Goal: Transaction & Acquisition: Purchase product/service

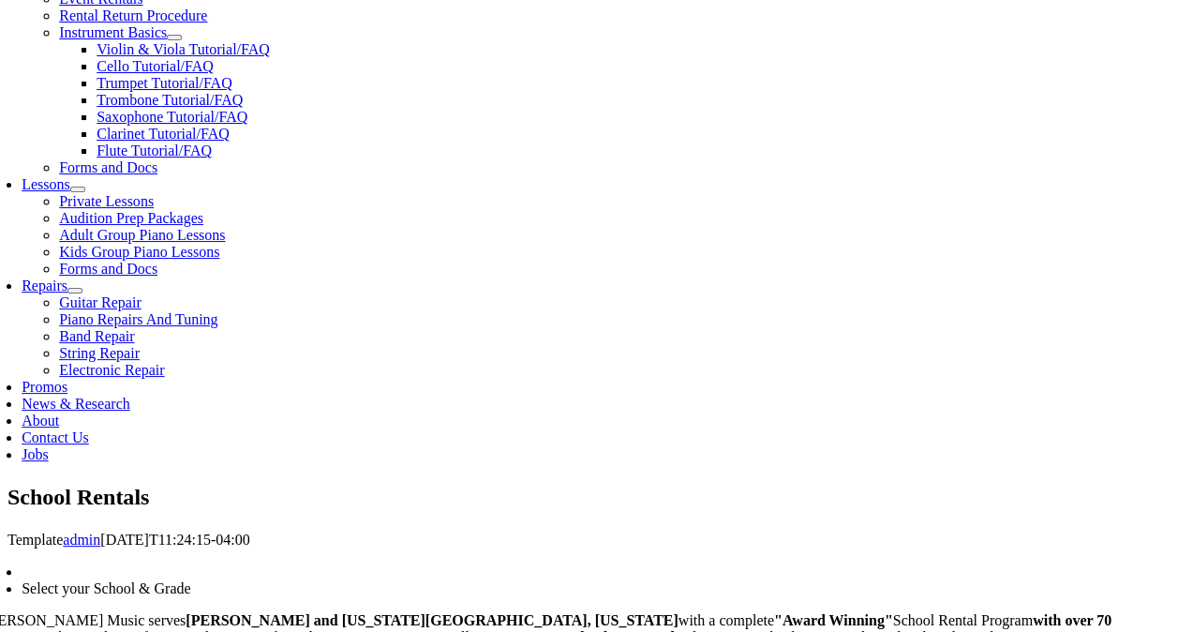
scroll to position [734, 0]
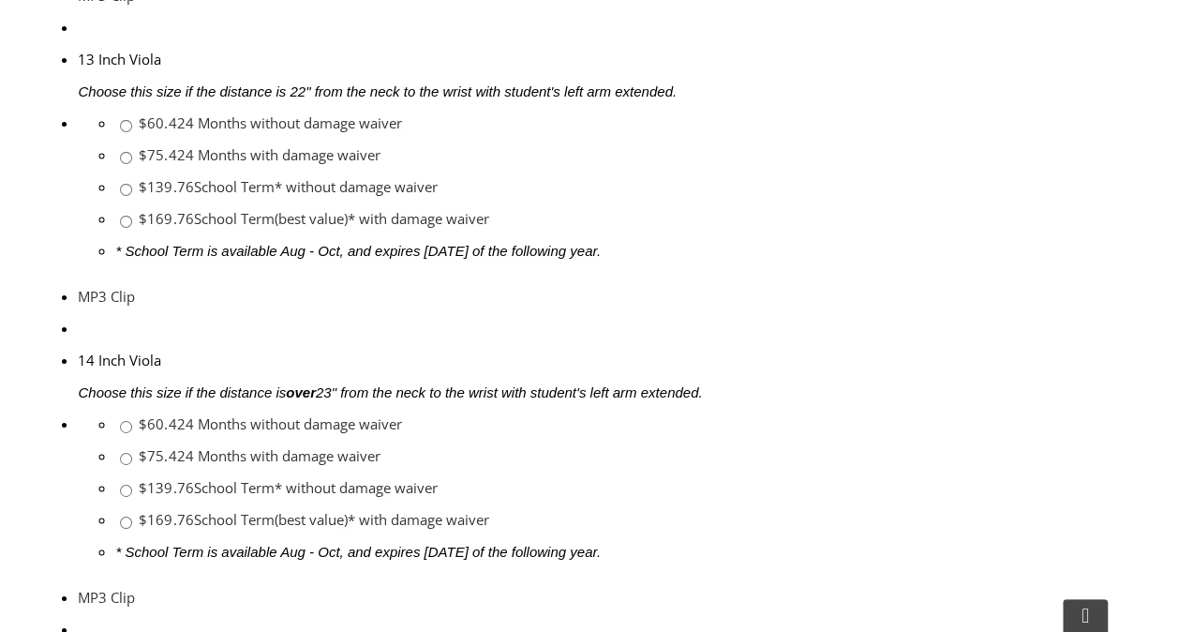
scroll to position [3140, 0]
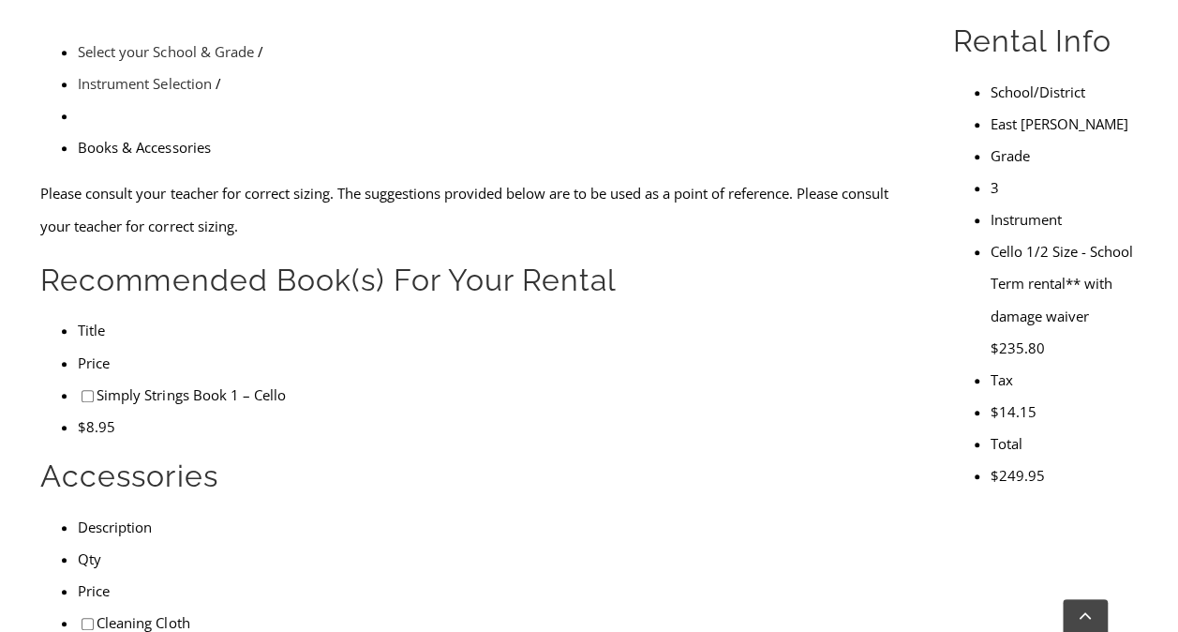
scroll to position [629, 0]
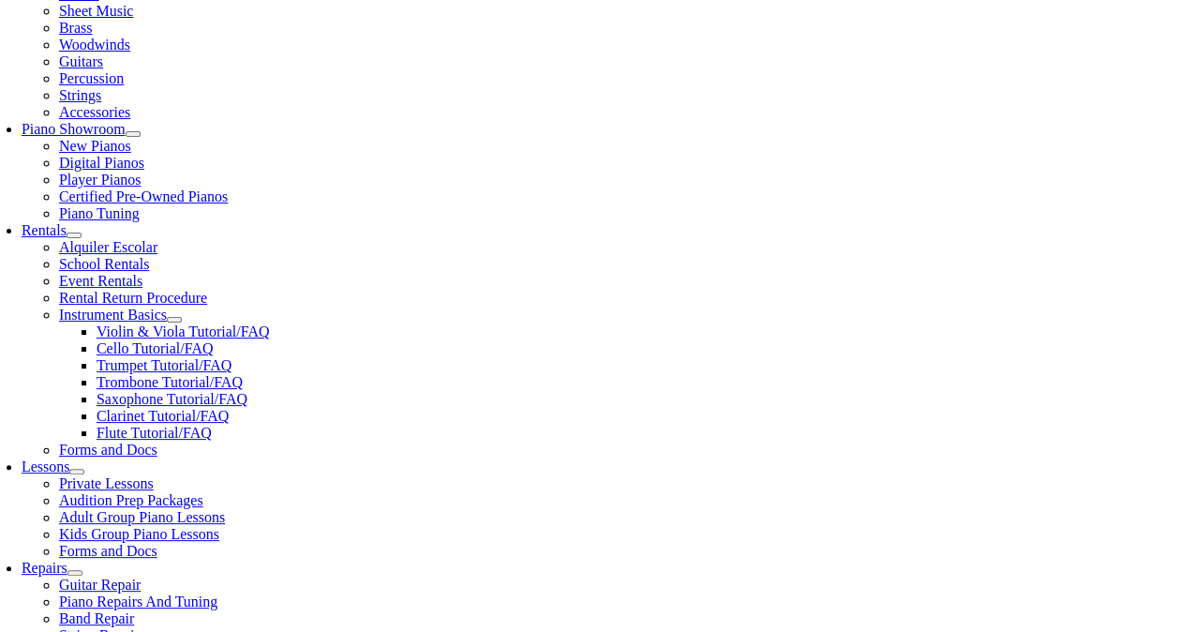
scroll to position [457, 0]
type input "1"
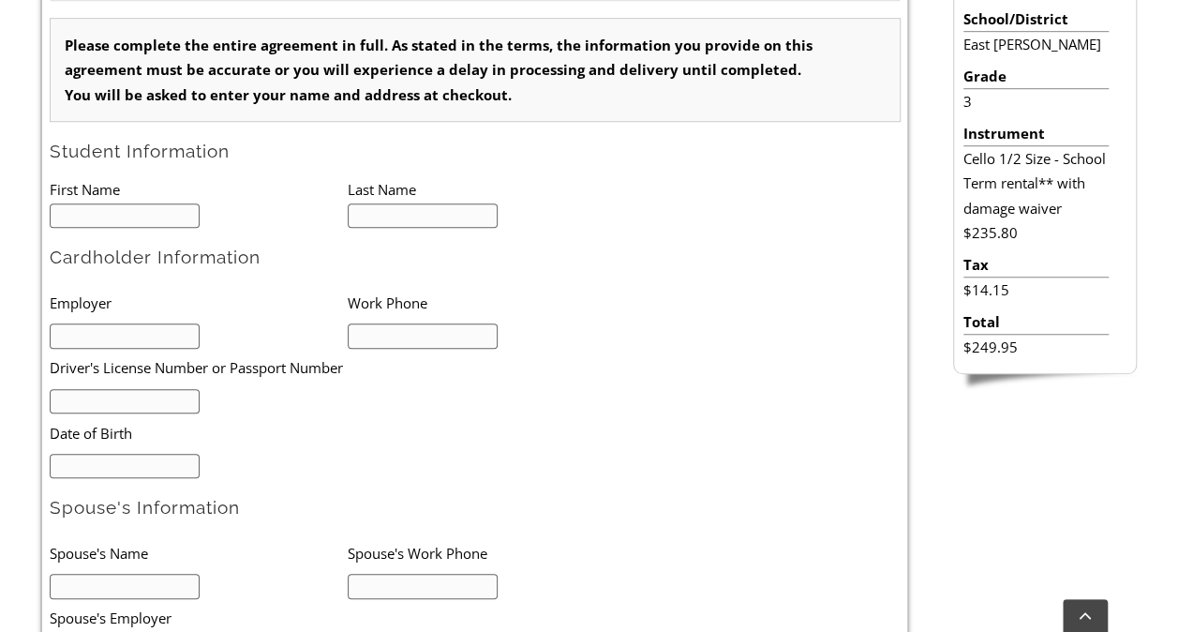
scroll to position [580, 0]
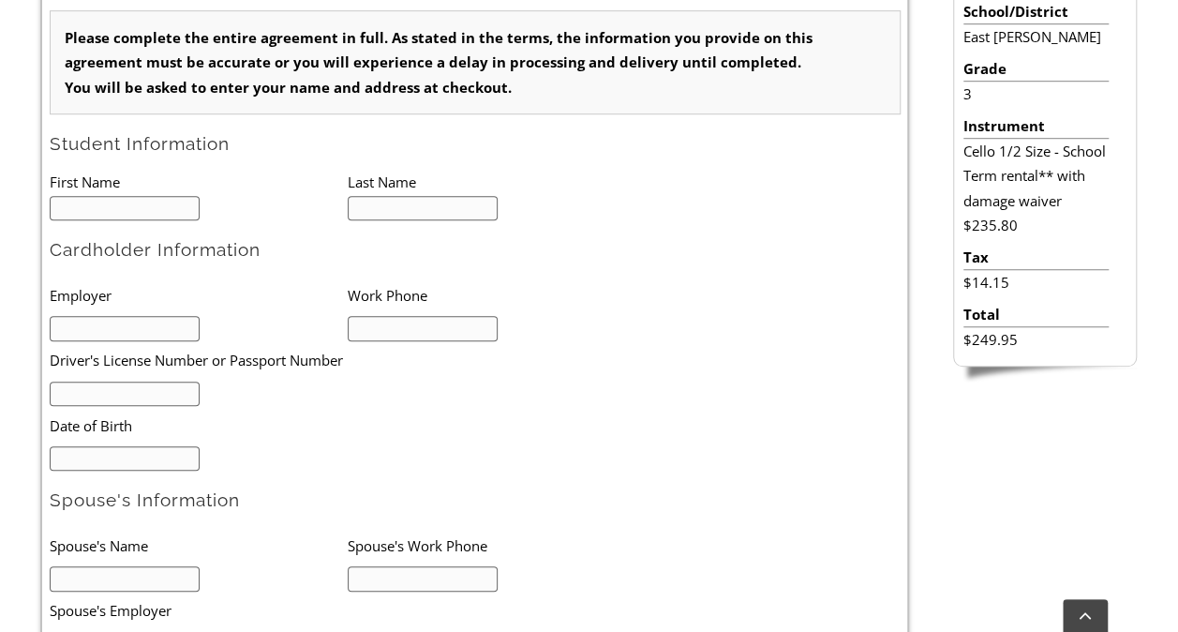
click at [94, 202] on input "text" at bounding box center [125, 208] width 151 height 25
type input "[PERSON_NAME]"
type input "Workhorse Brewing Company"
type input "9084332865"
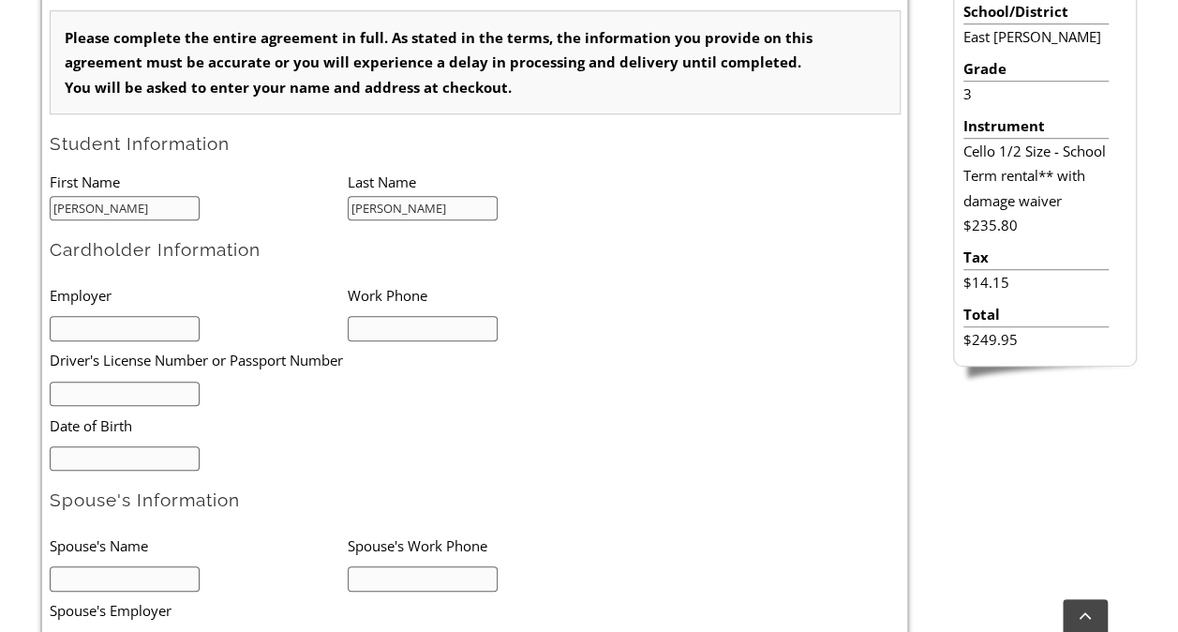
type input "31195900"
type input "03/29/1987"
type input "Elizabeth Gentile"
type input "ERG"
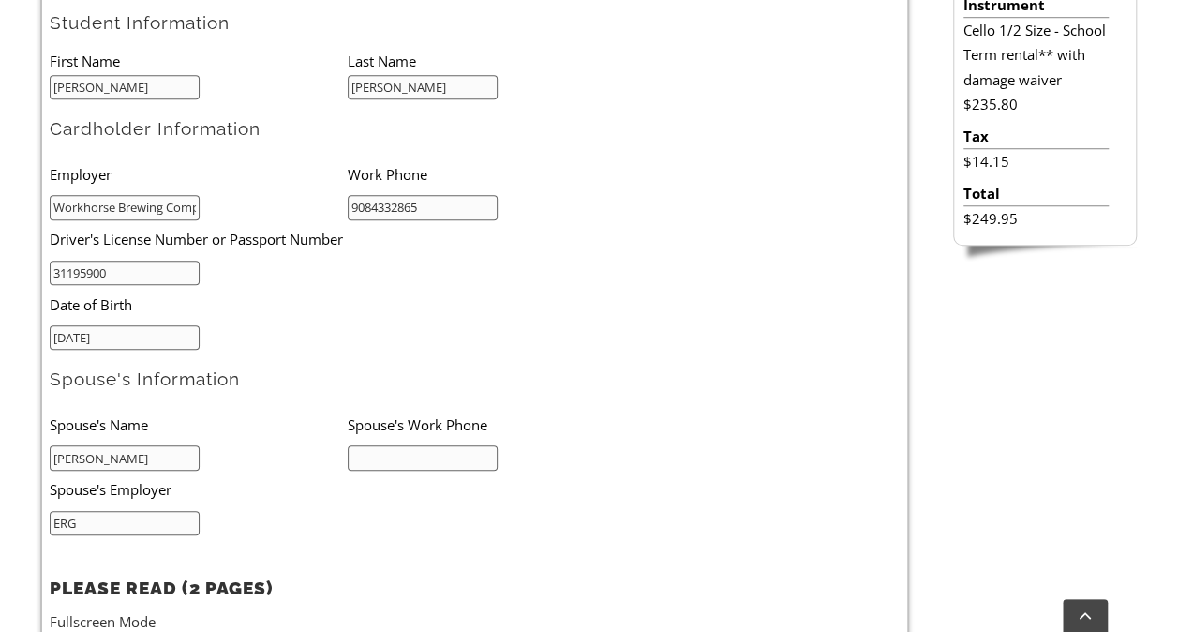
scroll to position [753, 0]
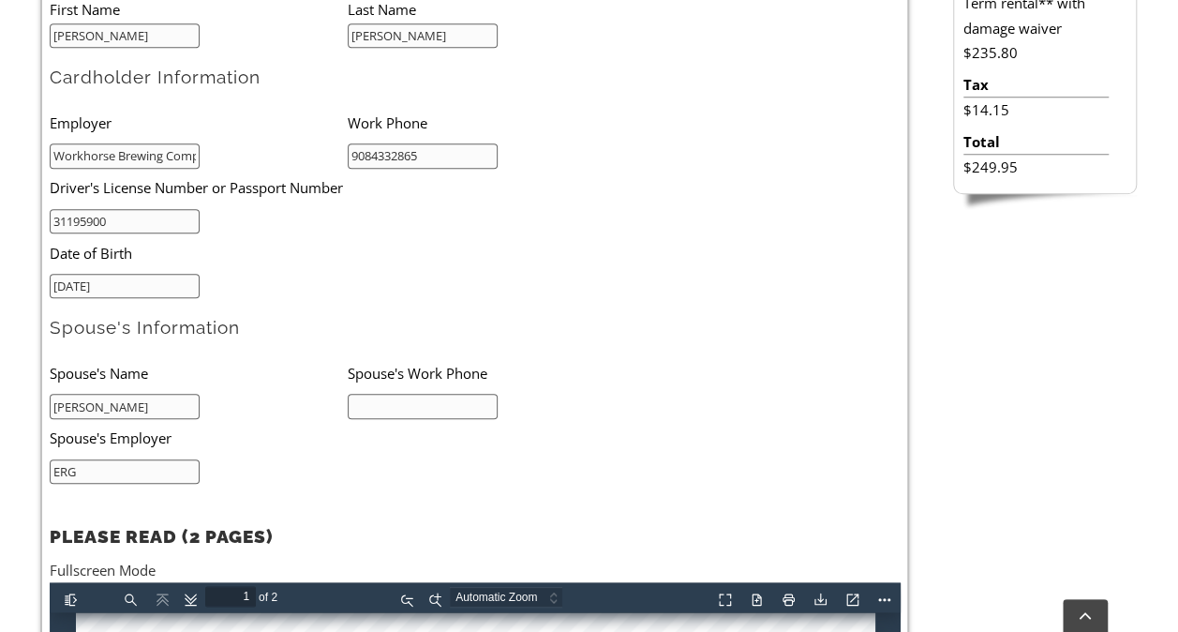
click at [400, 395] on input "text" at bounding box center [423, 406] width 151 height 25
type input "7178918497"
click at [263, 379] on li "Spouse's Name" at bounding box center [199, 372] width 298 height 38
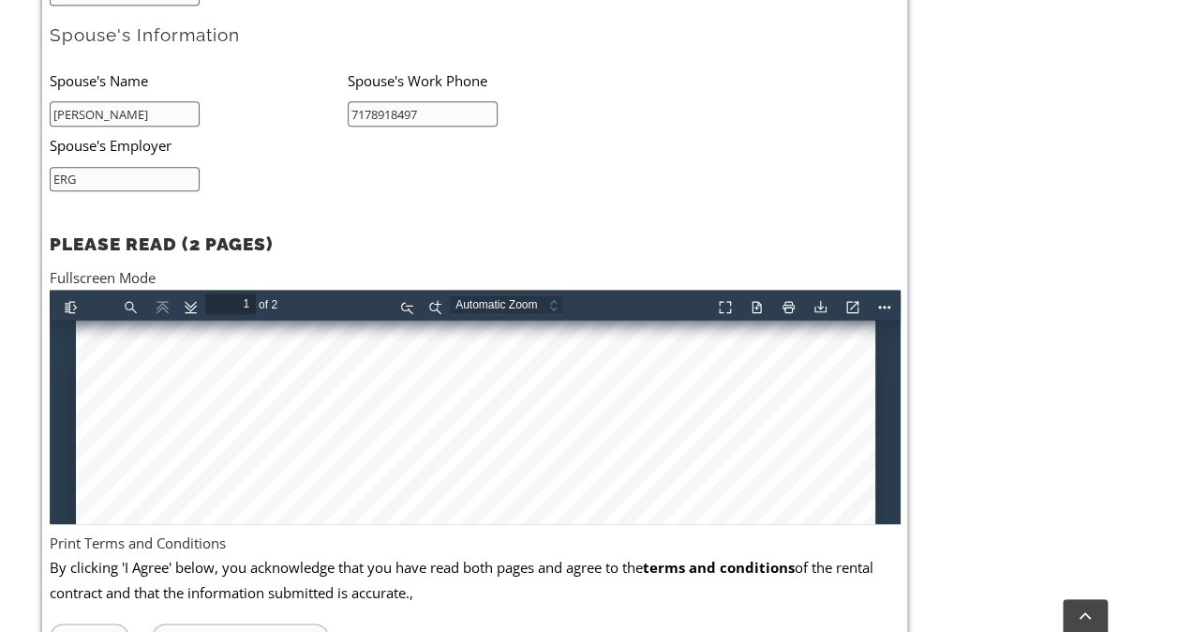
scroll to position [1046, 0]
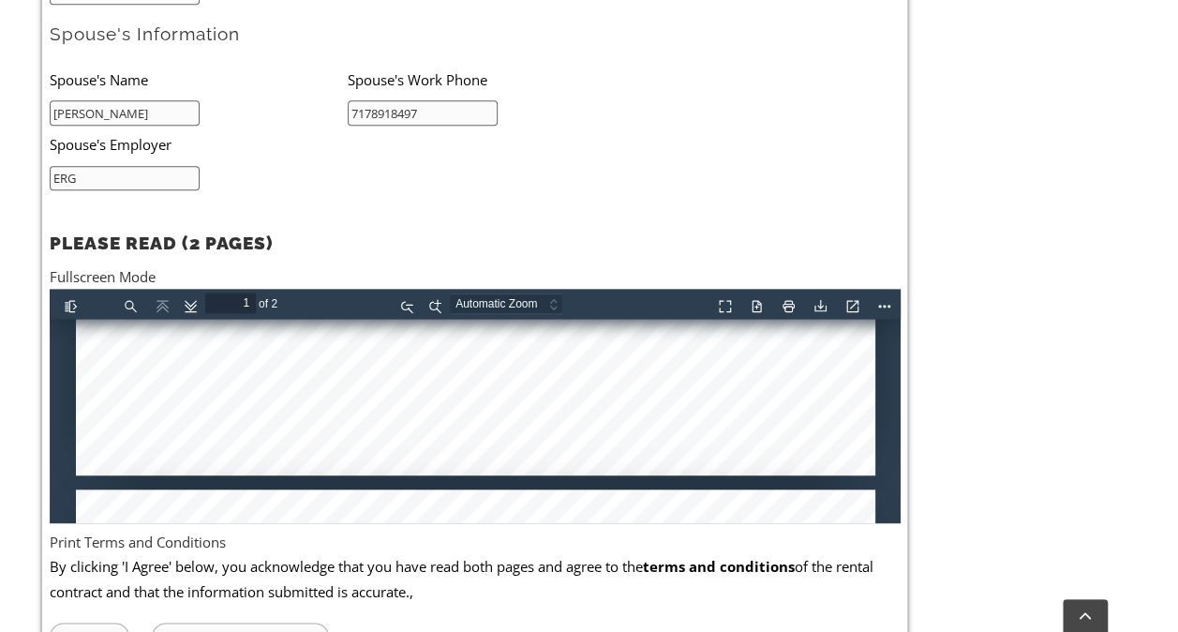
type input "2"
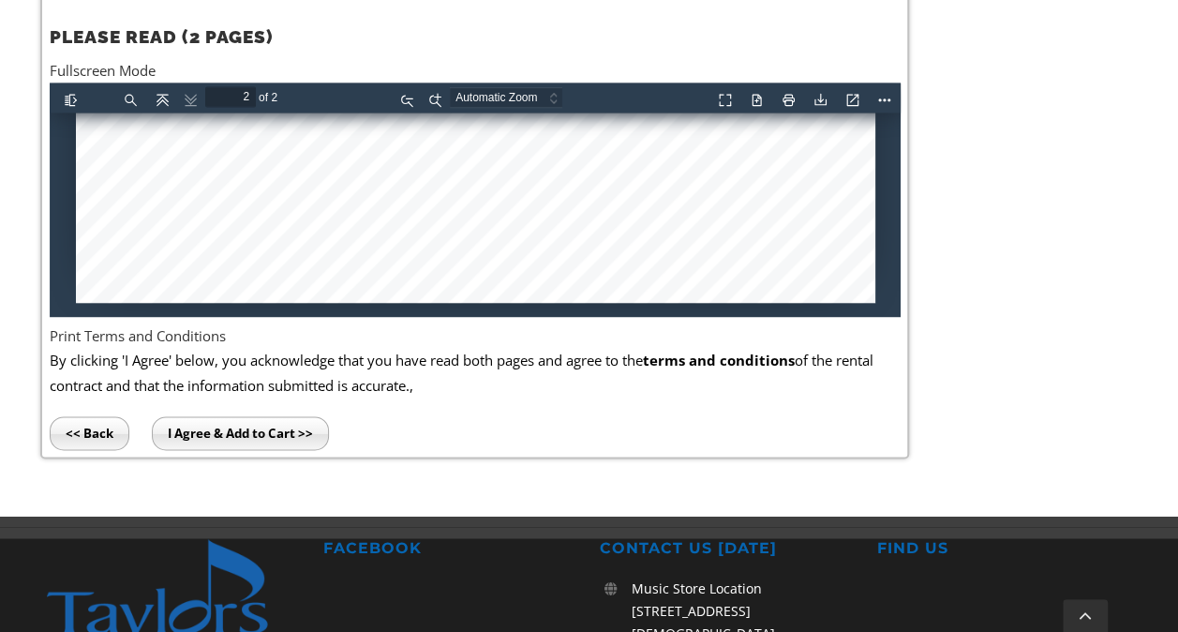
scroll to position [1256, 0]
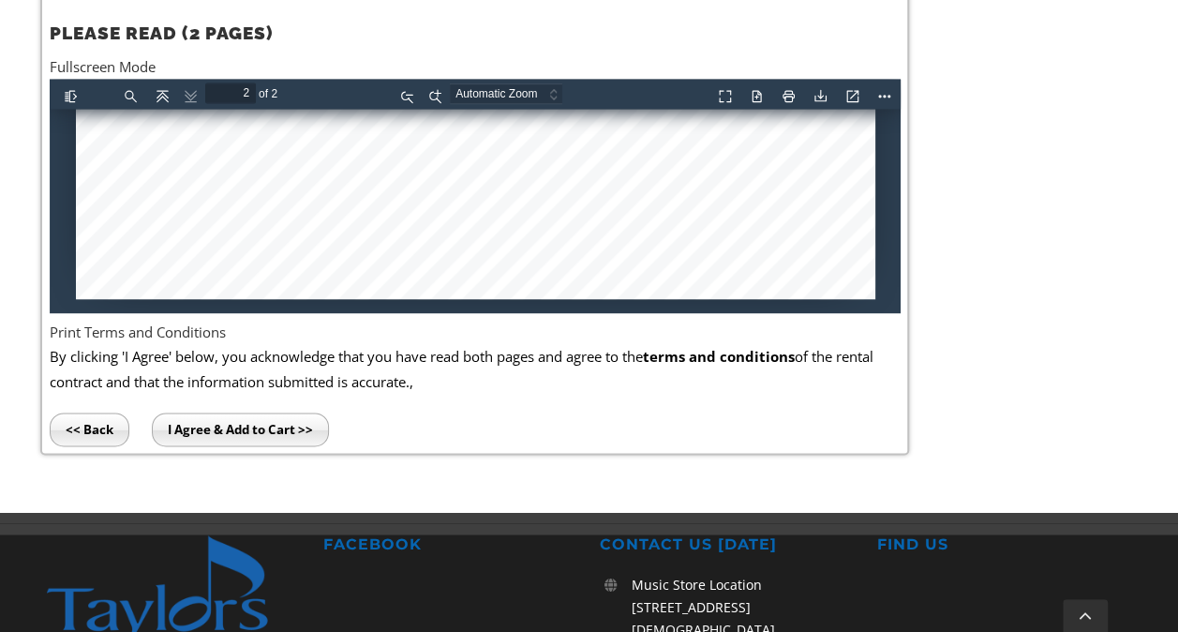
click at [245, 430] on input "I Agree & Add to Cart >>" at bounding box center [240, 429] width 177 height 34
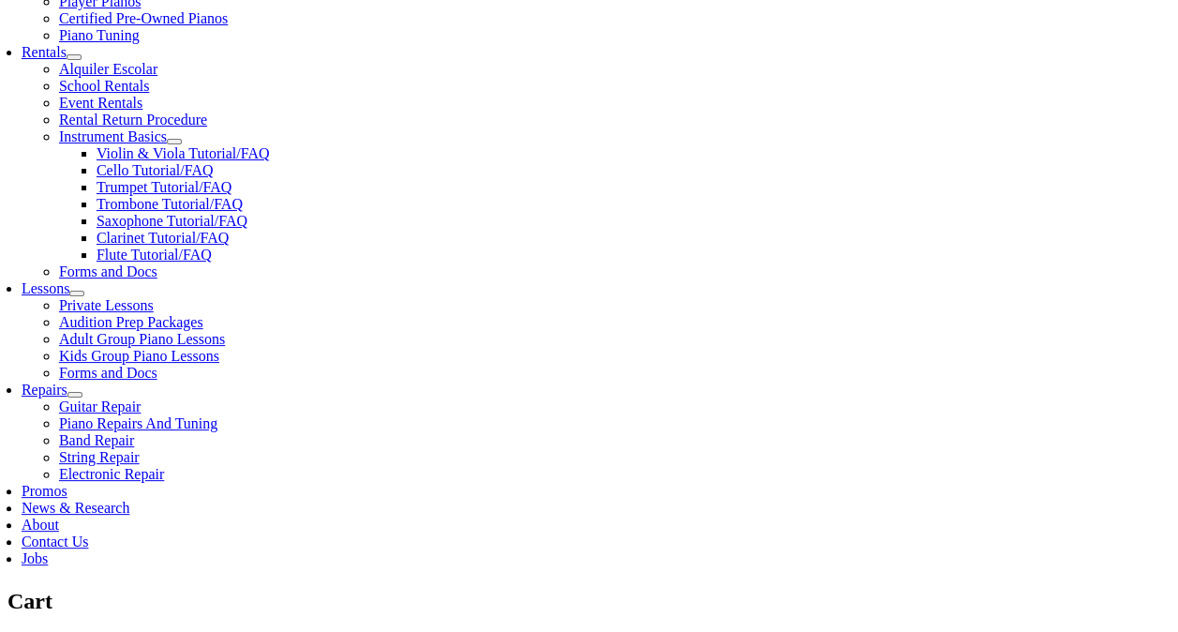
scroll to position [636, 0]
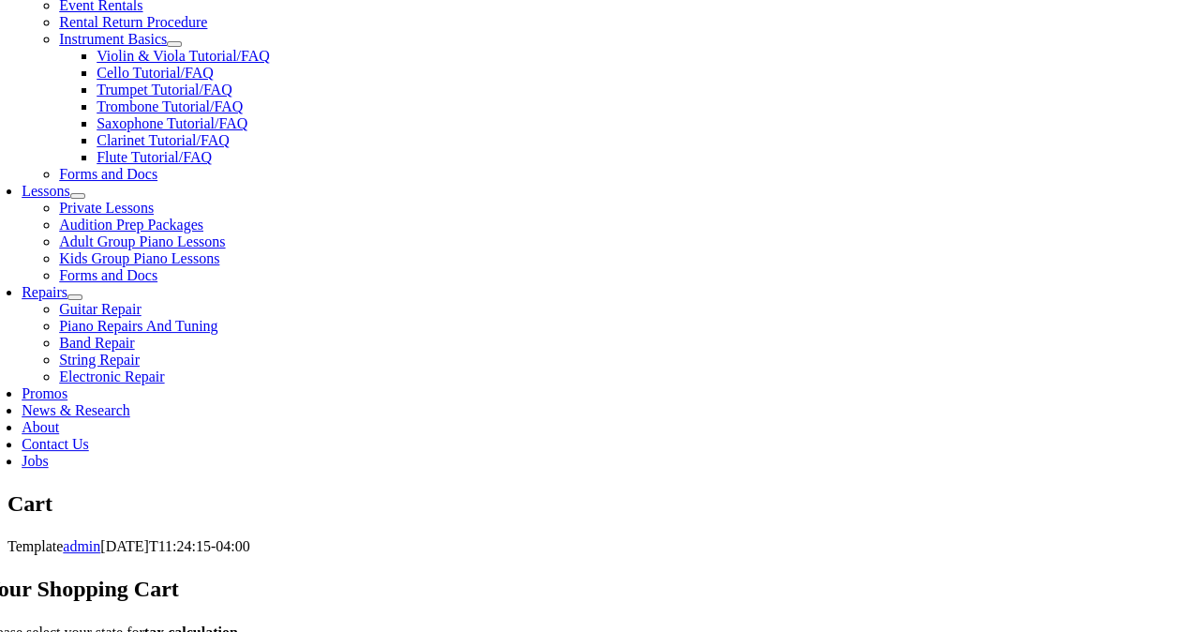
scroll to position [746, 0]
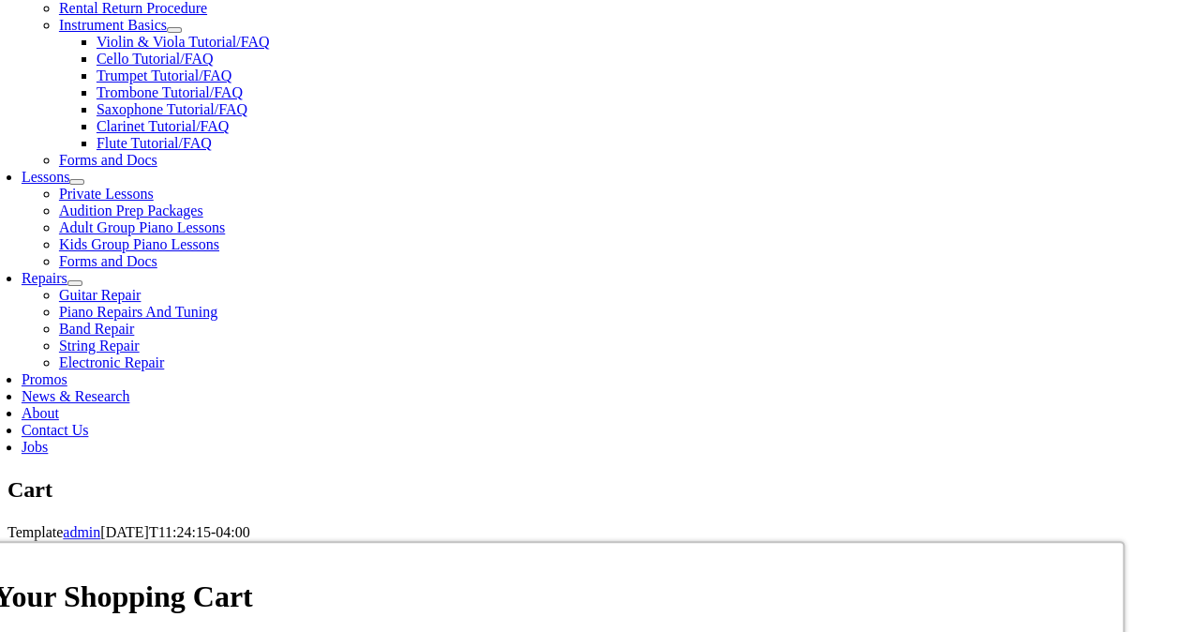
select select "PA"
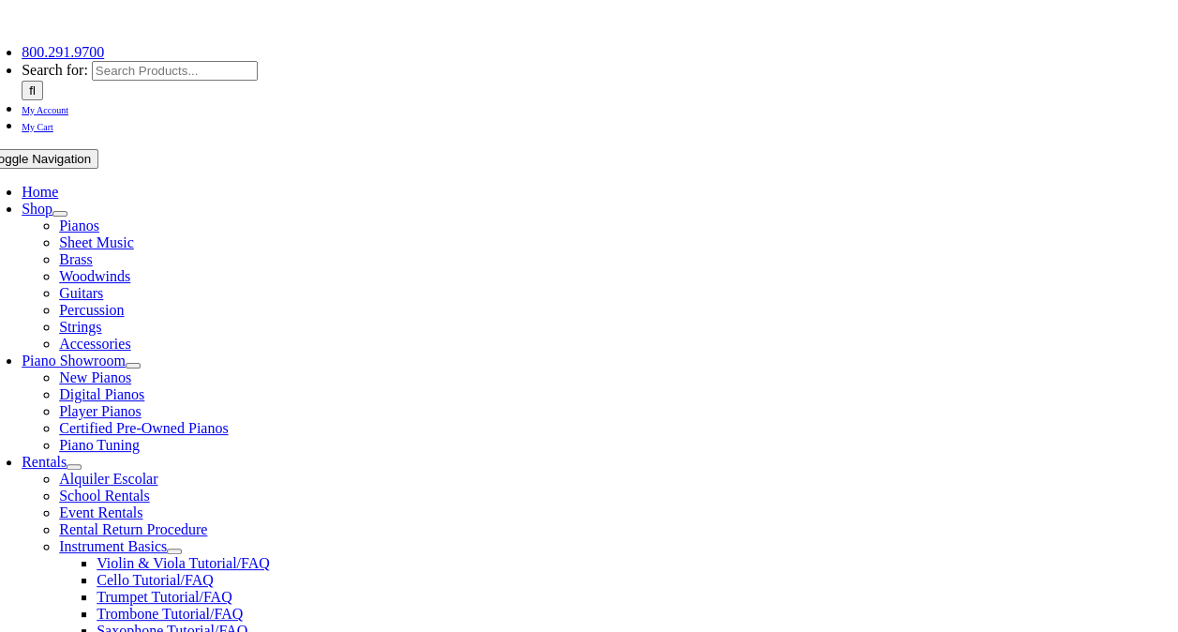
scroll to position [281, 0]
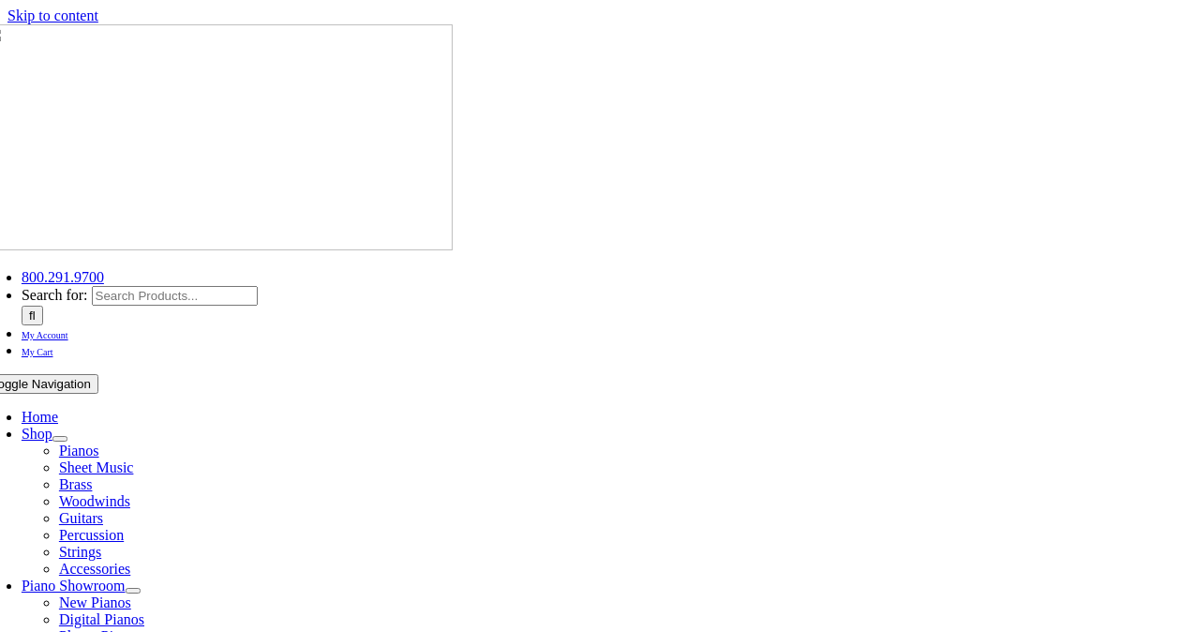
select select "PA"
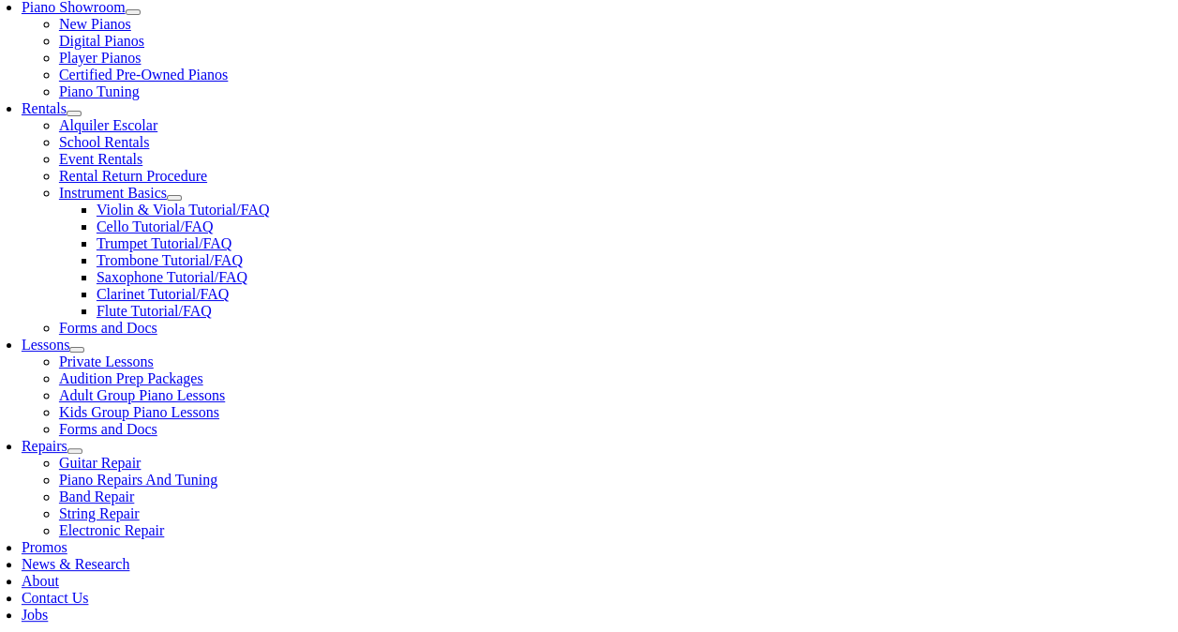
scroll to position [579, 0]
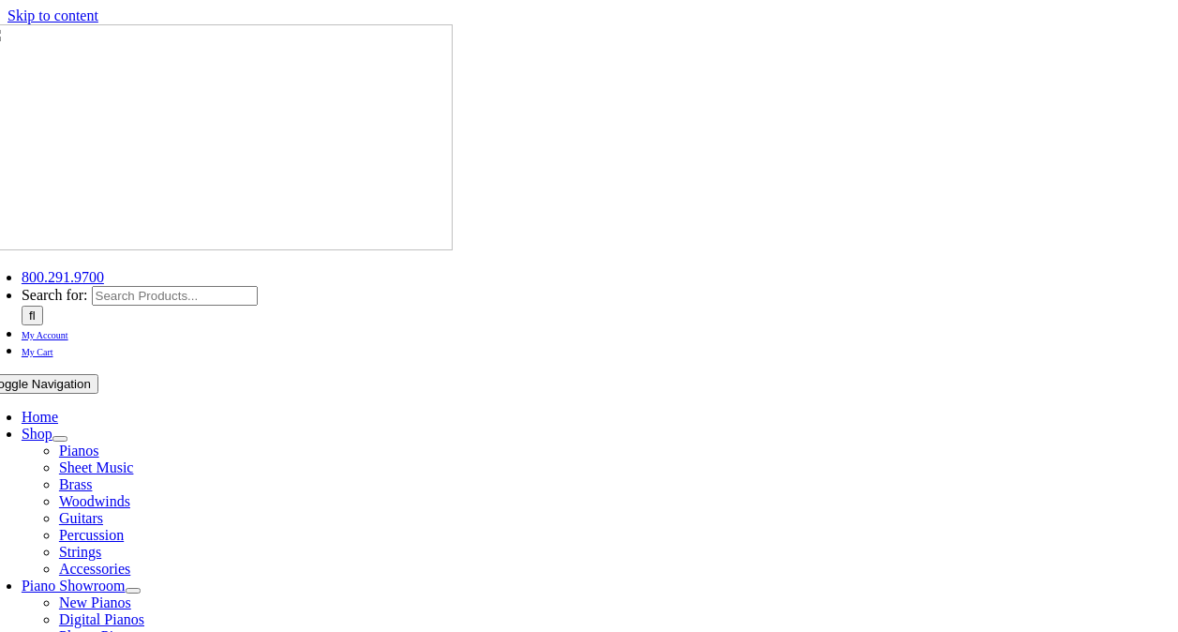
select select
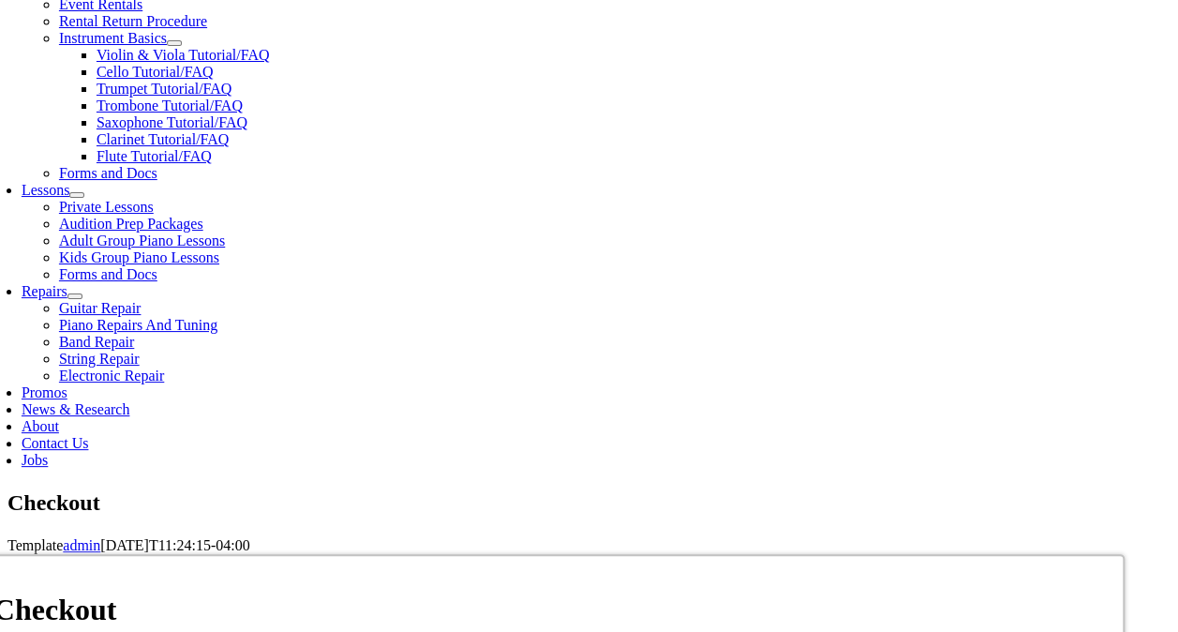
scroll to position [734, 0]
type input "[PERSON_NAME]"
type input "[STREET_ADDRESS][US_STATE]"
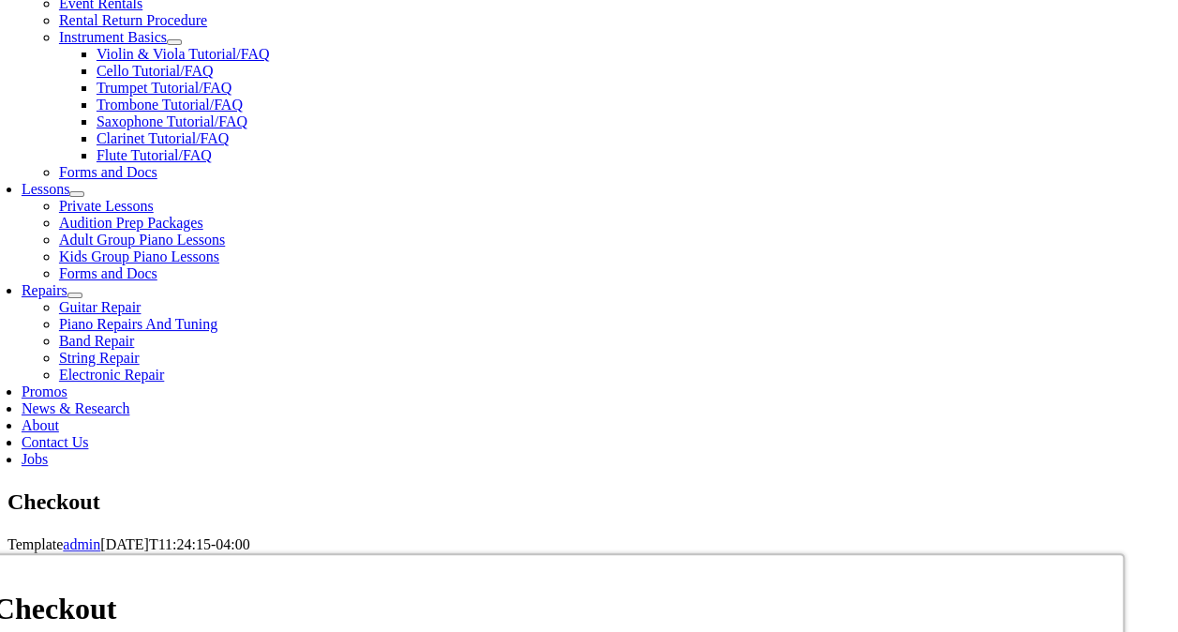
type input "Downingtown"
select select "PA"
type input "19335"
type input "9084332865"
type input "[EMAIL_ADDRESS][DOMAIN_NAME]"
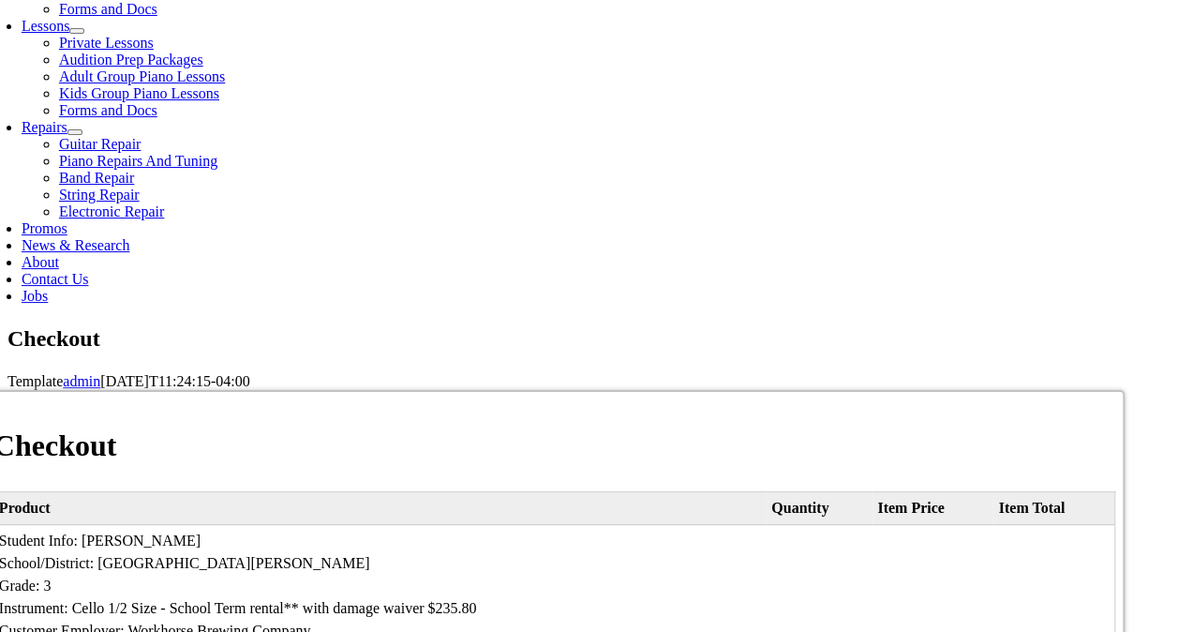
scroll to position [903, 0]
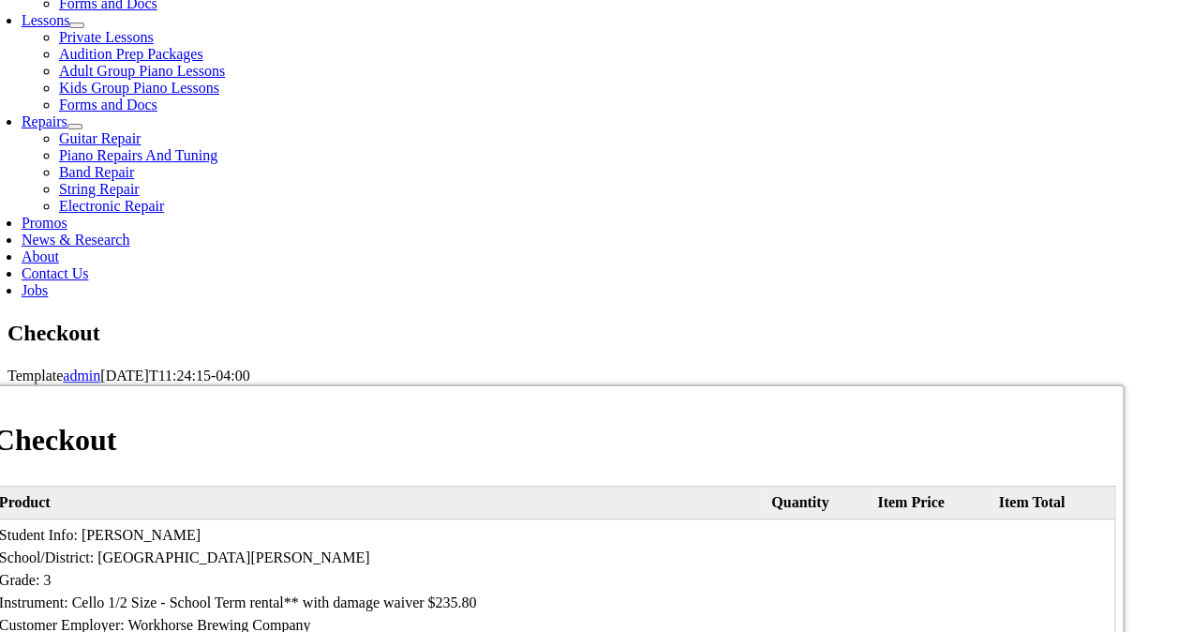
select select "mastercard"
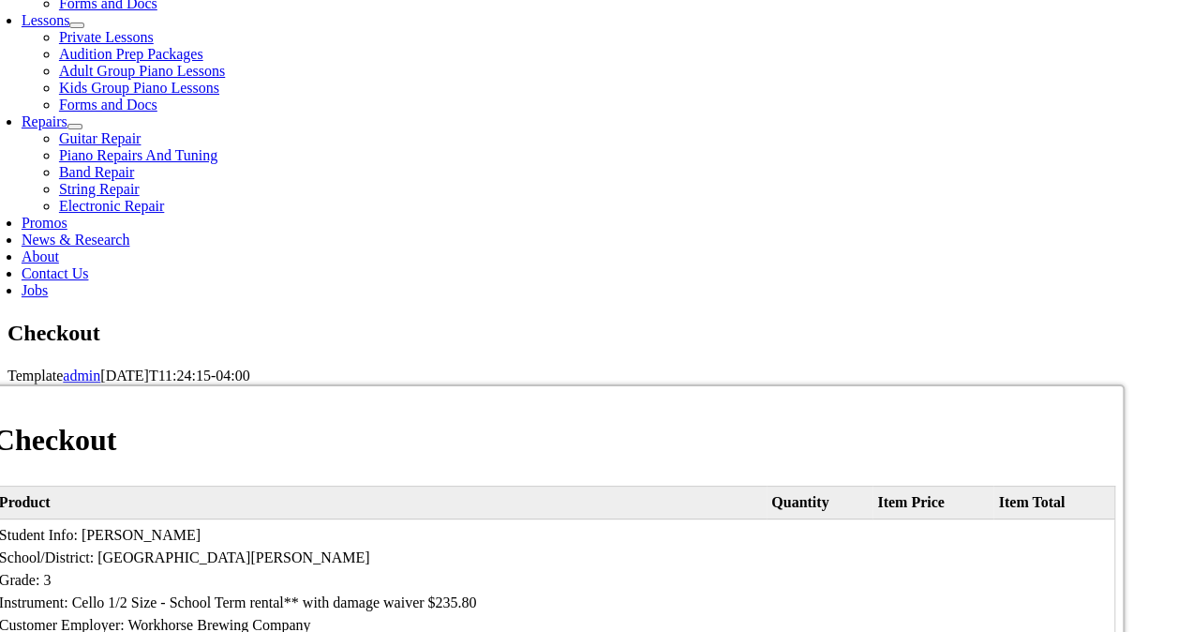
type input "[CREDIT_CARD_NUMBER]"
select select "11"
select select "2027"
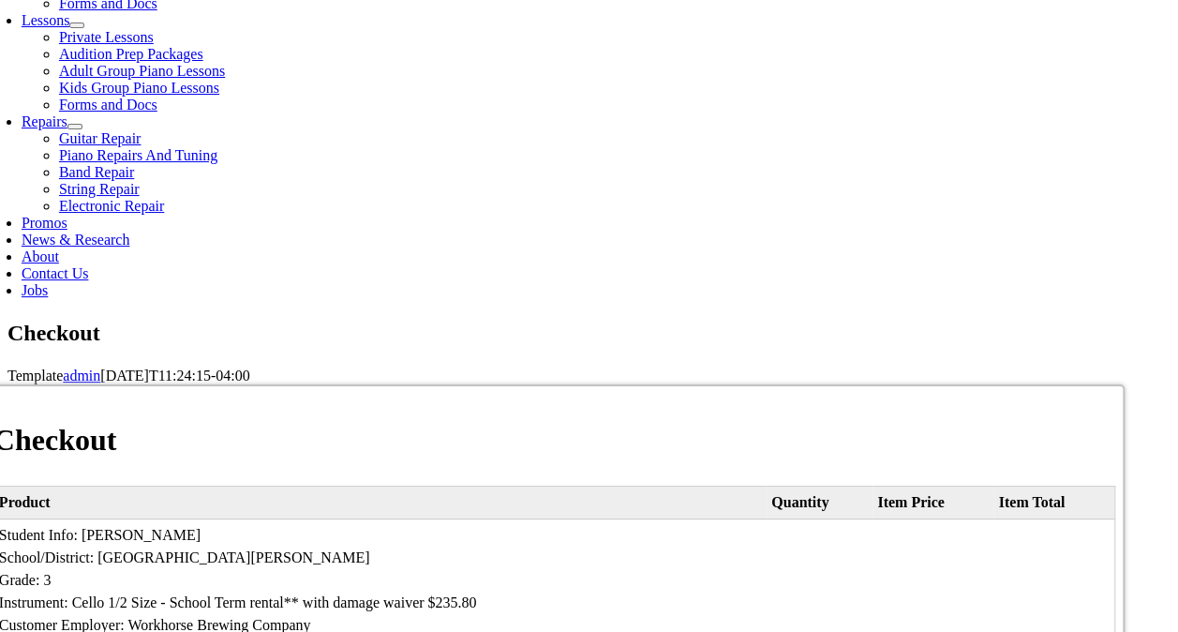
type input "897"
